Goal: Task Accomplishment & Management: Manage account settings

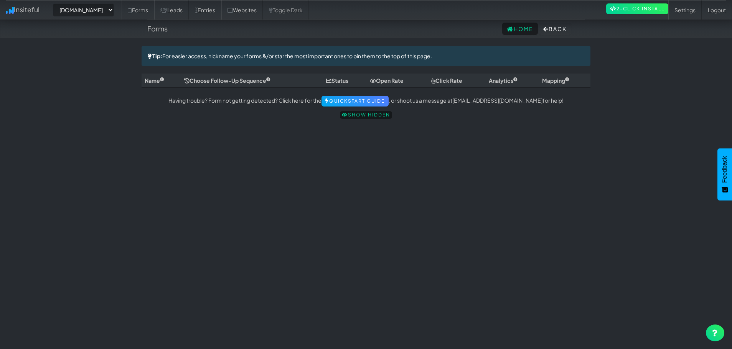
select select "2395"
click at [684, 8] on link "Settings" at bounding box center [684, 9] width 33 height 19
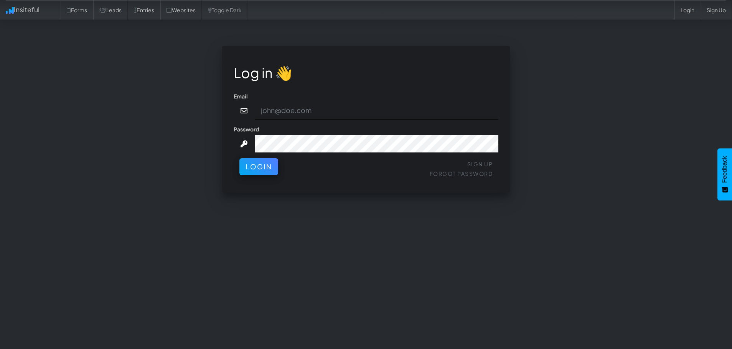
type input "pharris7@gmail.com"
click at [278, 171] on div "Sign Up Forgot Password Login" at bounding box center [366, 169] width 265 height 23
click at [266, 170] on button "Login" at bounding box center [258, 164] width 39 height 17
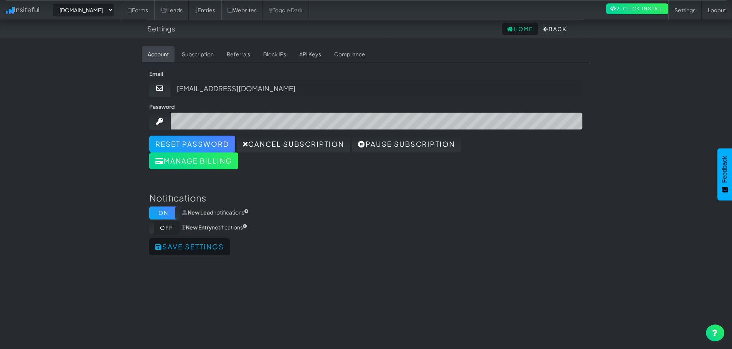
select select "2395"
click at [681, 13] on link "Settings" at bounding box center [684, 9] width 33 height 19
select select "2395"
click at [327, 147] on link "Cancel subscription" at bounding box center [294, 144] width 114 height 17
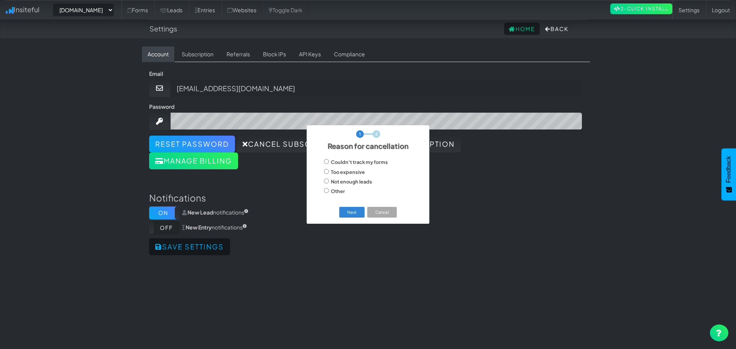
click at [364, 163] on span "Couldn't track my forms" at bounding box center [359, 162] width 57 height 6
click at [336, 163] on span "Couldn't track my forms" at bounding box center [359, 162] width 57 height 6
click at [329, 163] on input "Couldn't track my forms" at bounding box center [326, 161] width 5 height 5
radio input "true"
click at [354, 214] on button "Next" at bounding box center [352, 212] width 26 height 11
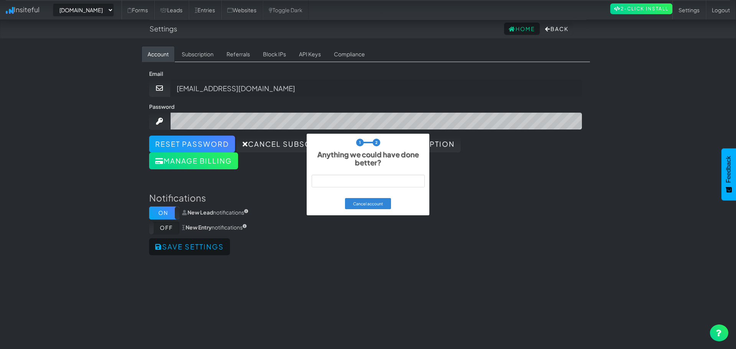
click at [368, 176] on input "text" at bounding box center [368, 181] width 113 height 13
type input "I would prefer a refund as despite trying multiple ways I could never make it w…"
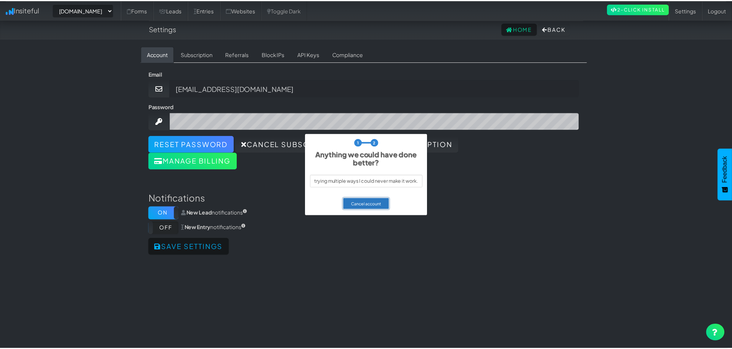
scroll to position [0, 0]
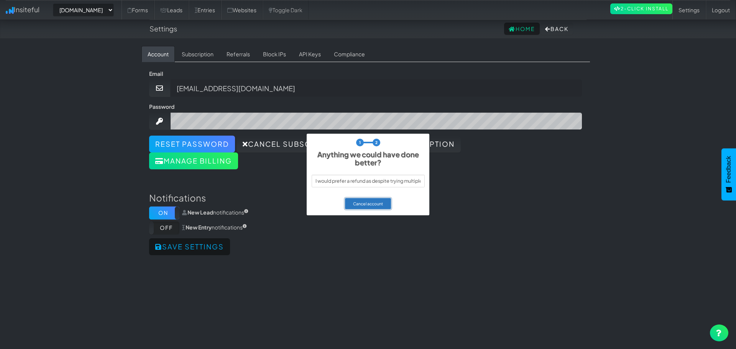
click at [367, 204] on button "Cancel account" at bounding box center [368, 203] width 46 height 11
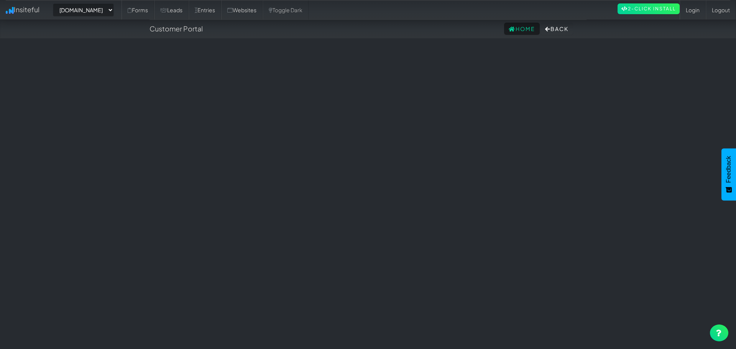
select select "2395"
